Goal: Task Accomplishment & Management: Manage account settings

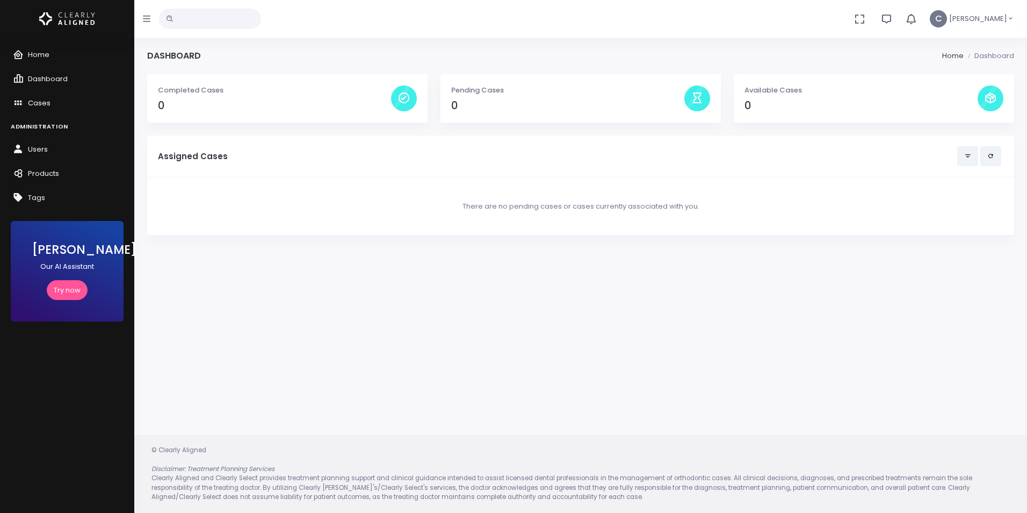
click at [37, 100] on span "Cases" at bounding box center [39, 103] width 23 height 10
